Goal: Information Seeking & Learning: Learn about a topic

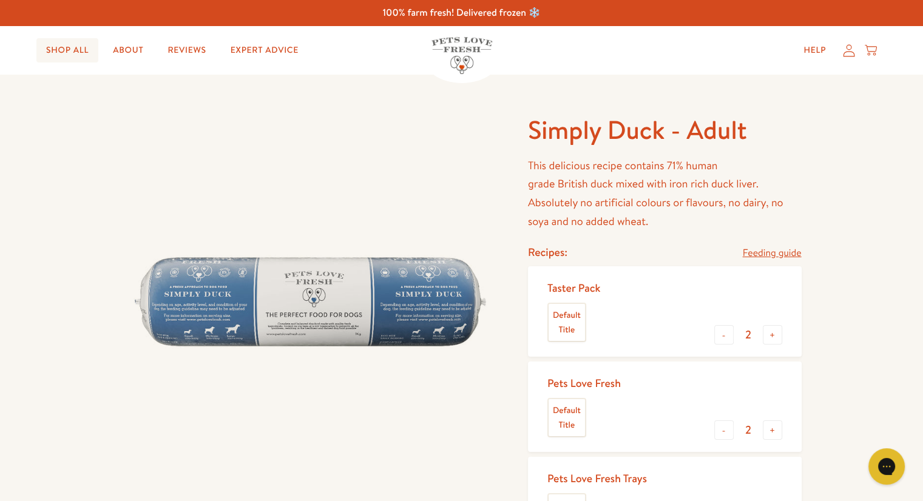
click at [84, 54] on link "Shop All" at bounding box center [67, 50] width 62 height 24
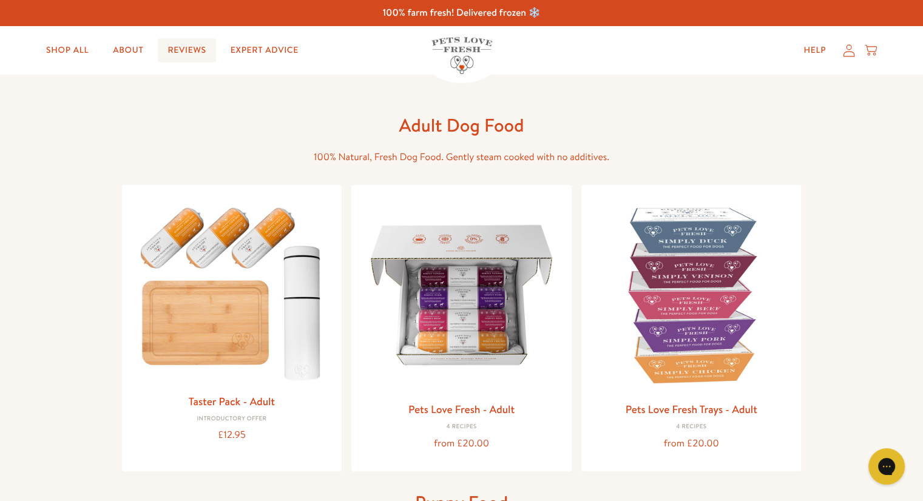
click at [172, 54] on link "Reviews" at bounding box center [187, 50] width 58 height 24
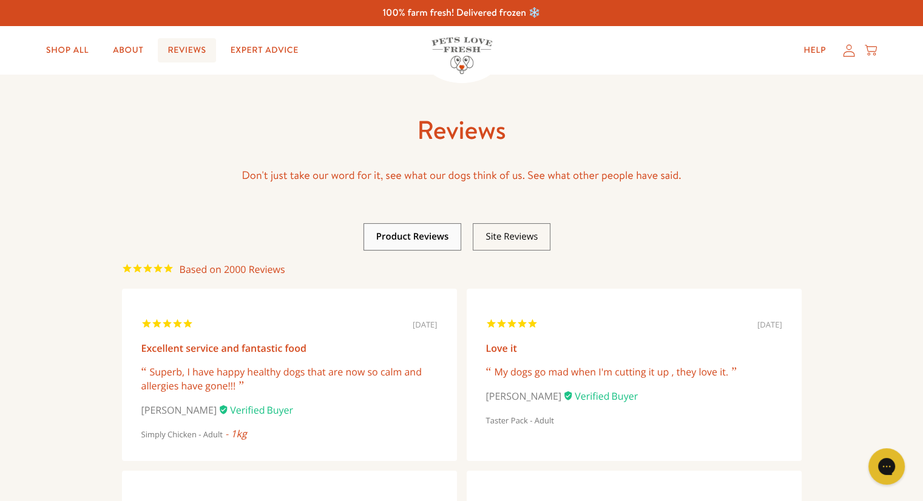
click at [206, 53] on link "Reviews" at bounding box center [187, 50] width 58 height 24
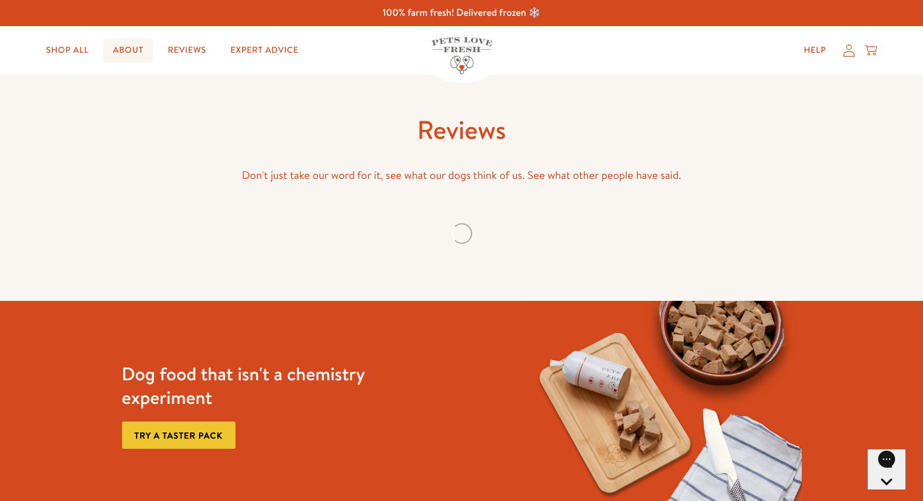
click at [141, 52] on link "About" at bounding box center [128, 50] width 50 height 24
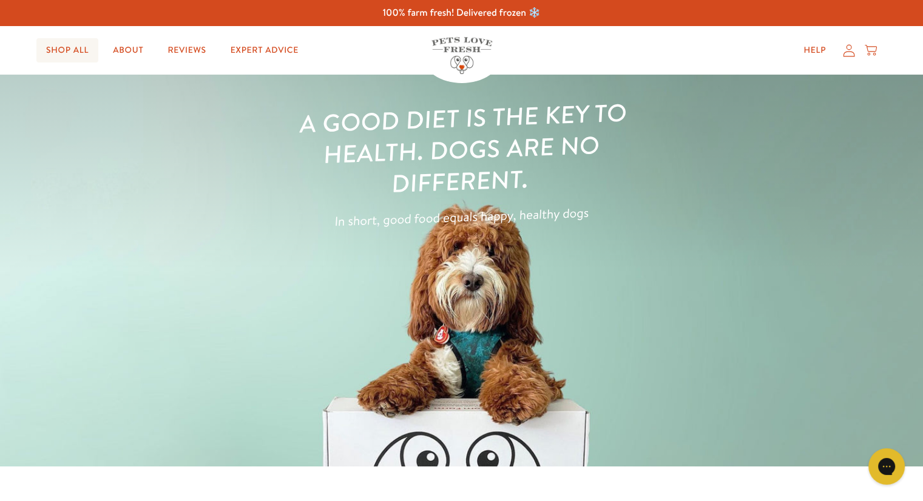
click at [72, 59] on link "Shop All" at bounding box center [67, 50] width 62 height 24
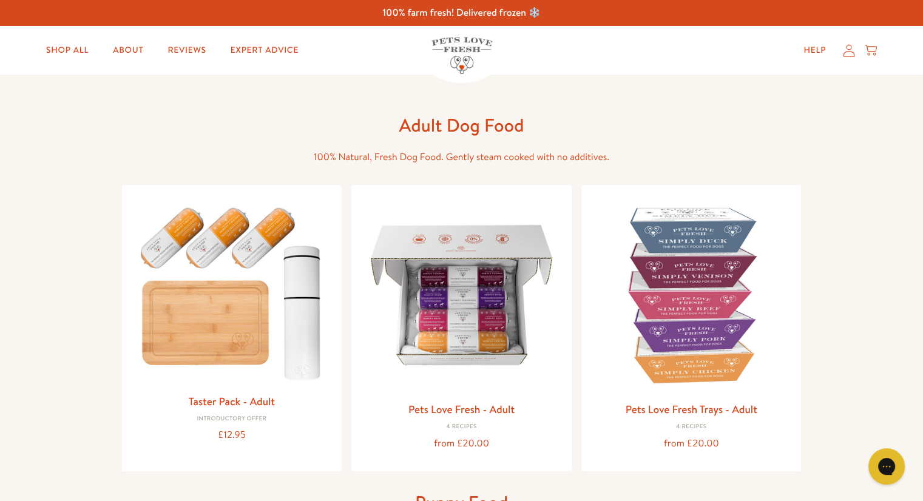
click at [483, 129] on h1 "Adult Dog Food" at bounding box center [462, 125] width 388 height 24
click at [379, 157] on span "100% Natural, Fresh Dog Food. Gently steam cooked with no additives." at bounding box center [462, 157] width 296 height 13
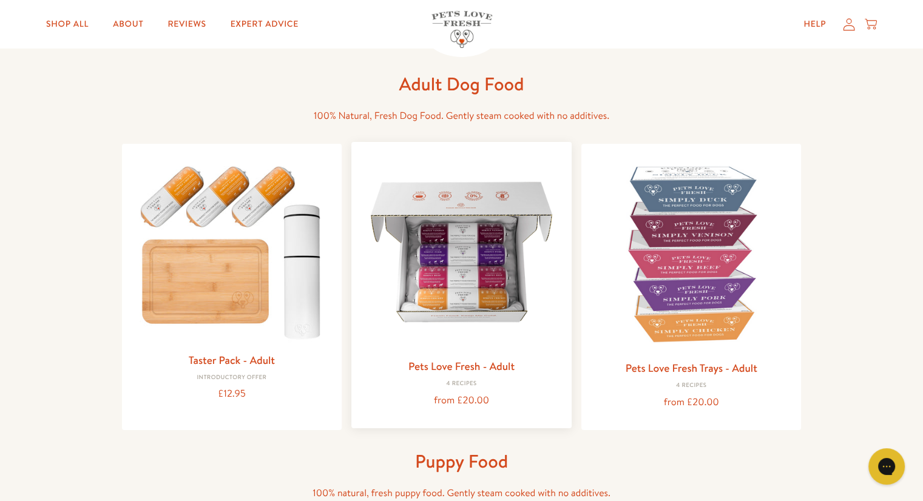
scroll to position [61, 0]
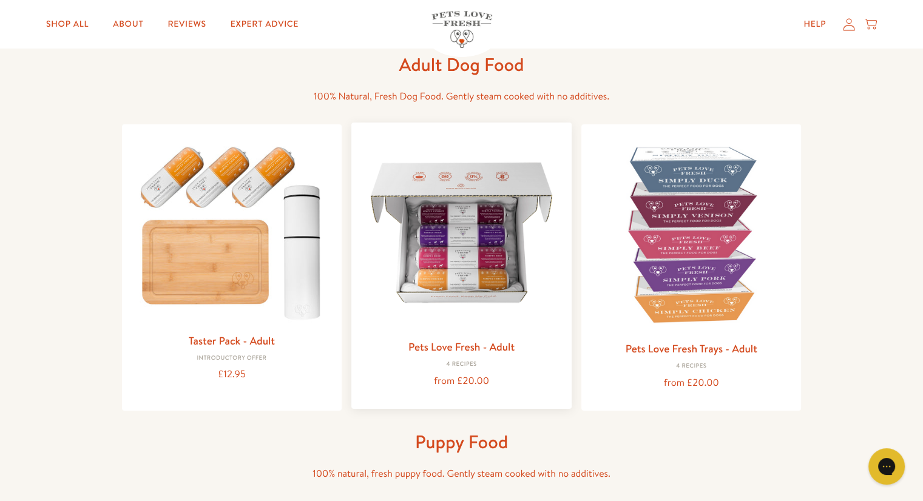
click at [469, 328] on img at bounding box center [461, 232] width 201 height 201
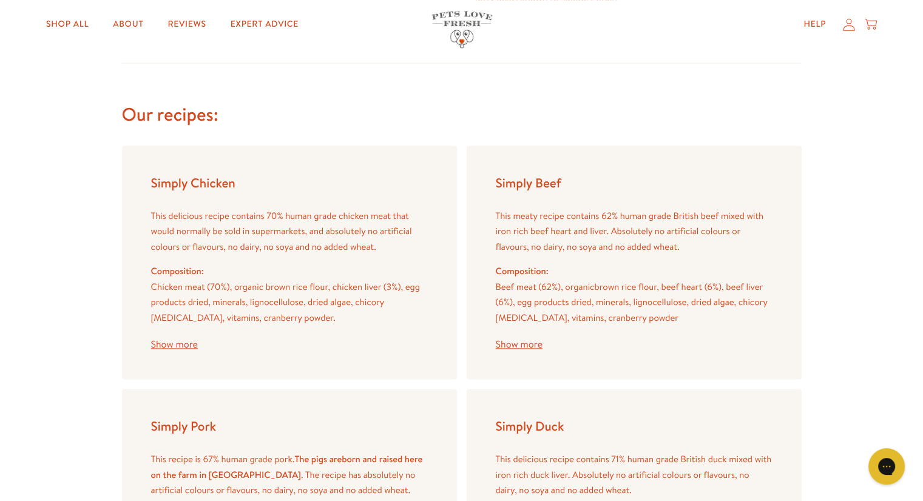
scroll to position [1335, 0]
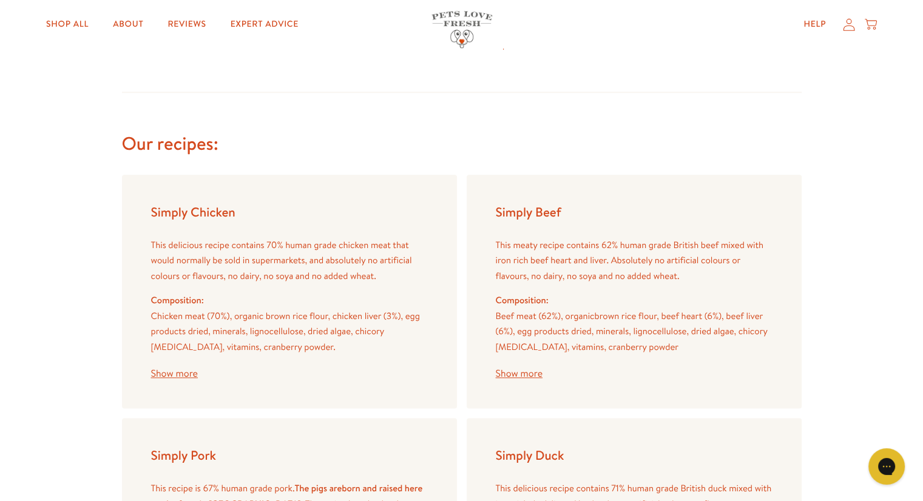
click at [527, 215] on h4 "Simply Beef" at bounding box center [634, 212] width 277 height 16
click at [519, 376] on button "Show more" at bounding box center [519, 374] width 47 height 10
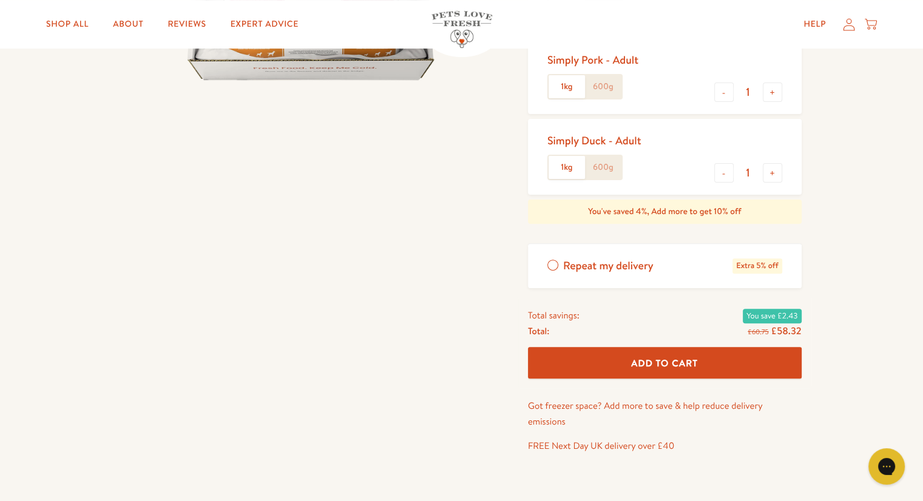
scroll to position [182, 0]
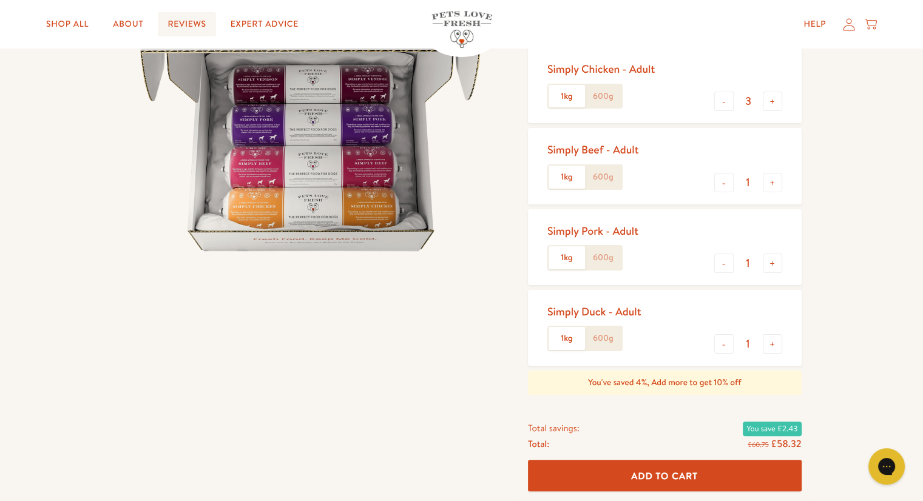
click at [180, 26] on link "Reviews" at bounding box center [187, 24] width 58 height 24
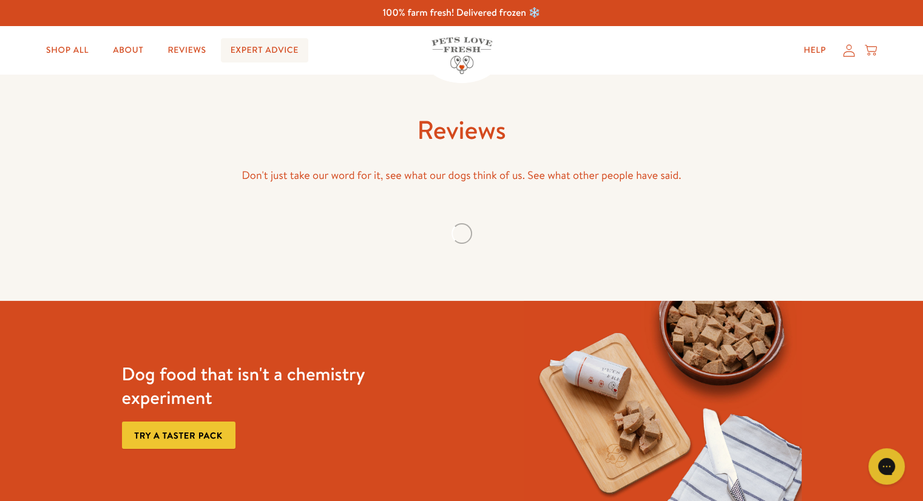
click at [283, 52] on link "Expert Advice" at bounding box center [264, 50] width 87 height 24
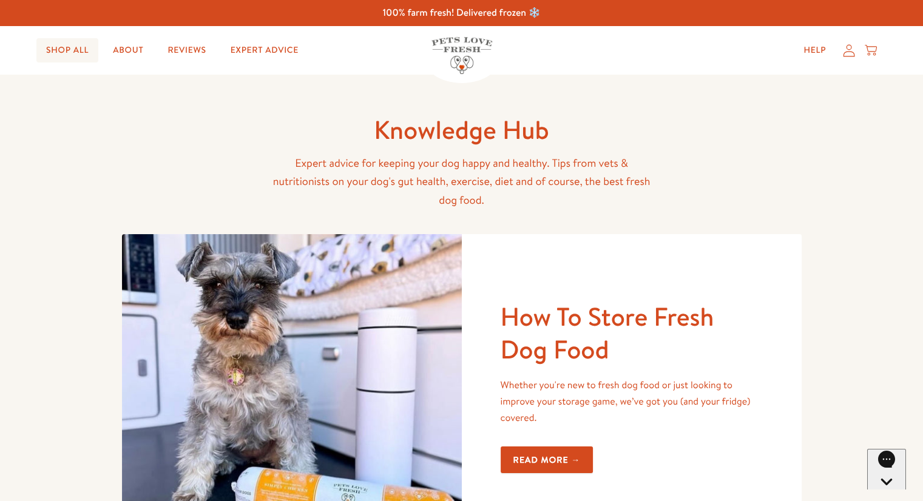
click at [70, 52] on link "Shop All" at bounding box center [67, 50] width 62 height 24
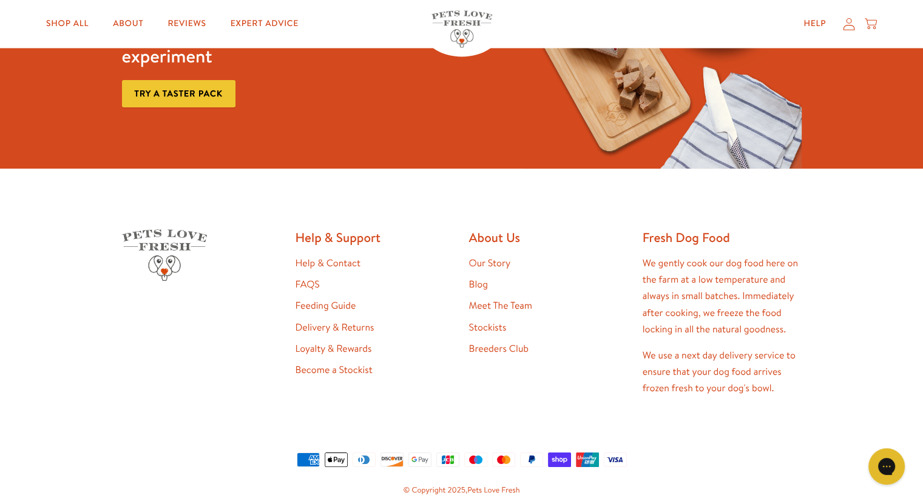
scroll to position [1984, 0]
